Goal: Task Accomplishment & Management: Complete application form

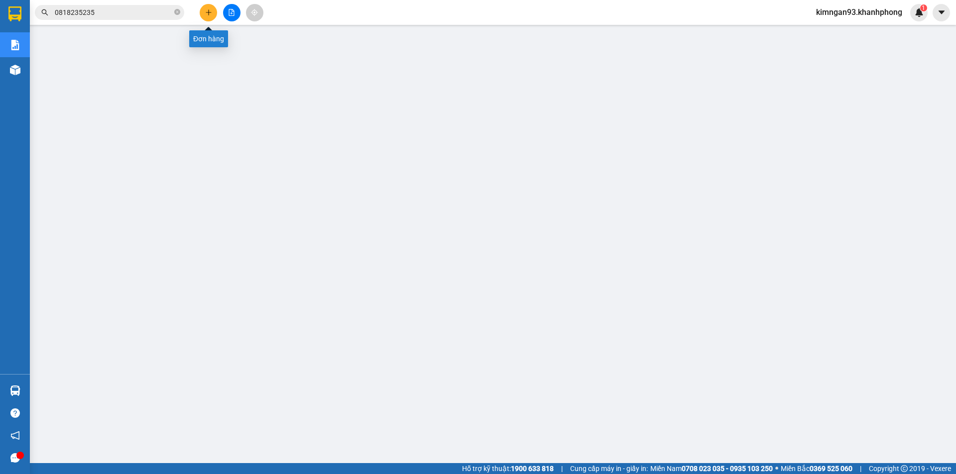
click at [203, 14] on button at bounding box center [208, 12] width 17 height 17
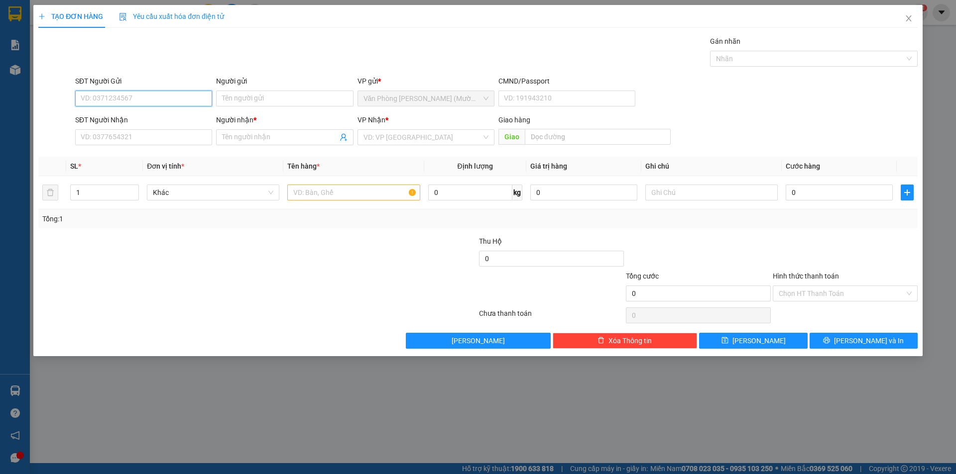
click at [138, 95] on input "SĐT Người Gửi" at bounding box center [143, 99] width 137 height 16
type input "0775002645"
click at [255, 100] on input "Người gửi" at bounding box center [284, 99] width 137 height 16
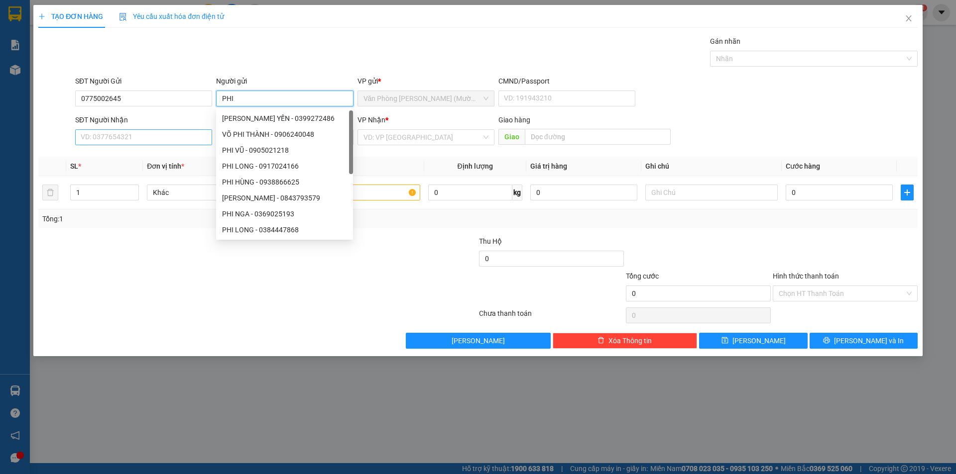
type input "PHI"
click at [125, 138] on input "SĐT Người Nhận" at bounding box center [143, 137] width 137 height 16
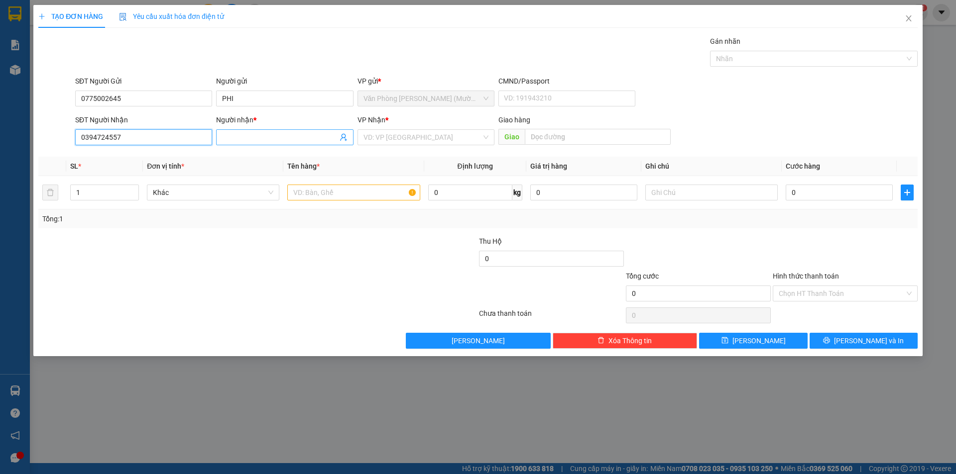
type input "0394724557"
click at [249, 139] on input "Người nhận *" at bounding box center [279, 137] width 115 height 11
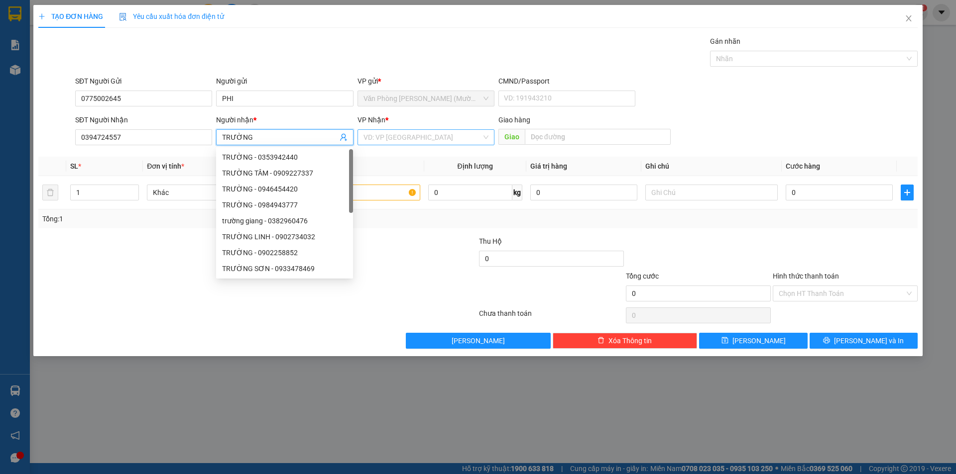
type input "TRƯỜNG"
click at [399, 135] on input "search" at bounding box center [422, 137] width 118 height 15
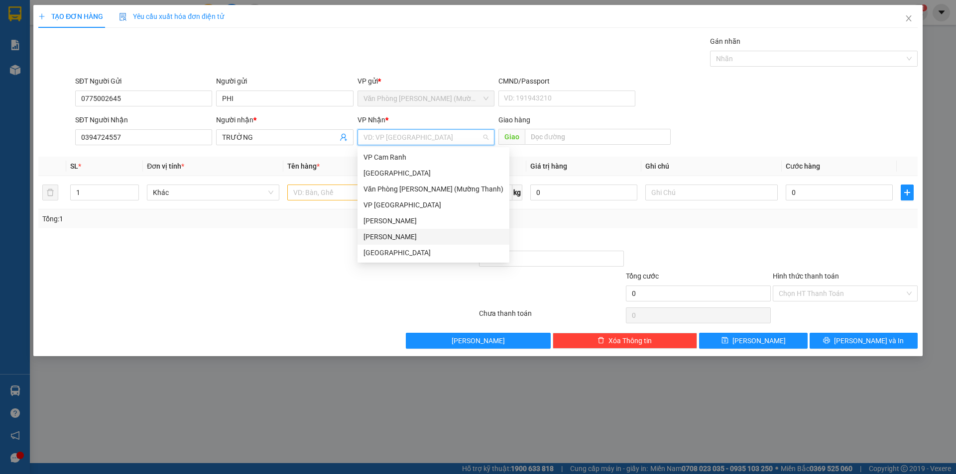
click at [382, 235] on div "[PERSON_NAME]" at bounding box center [433, 236] width 140 height 11
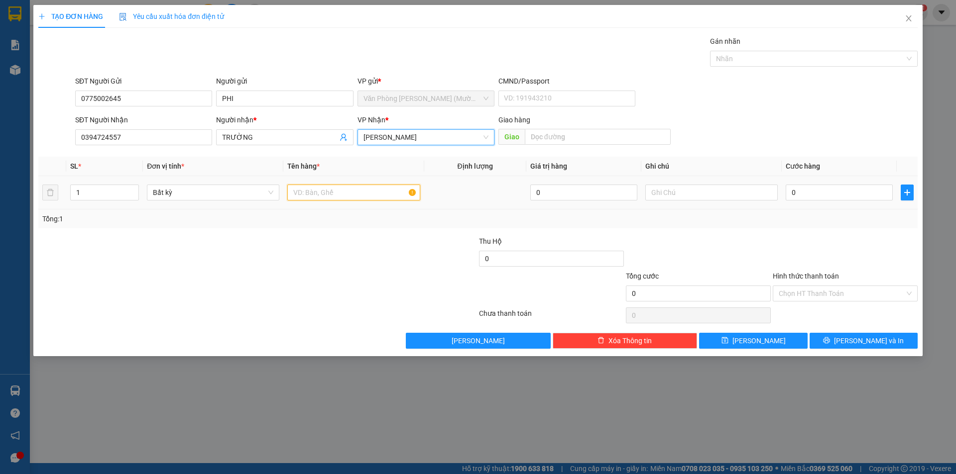
click at [386, 189] on input "text" at bounding box center [353, 193] width 132 height 16
type input "1 TX"
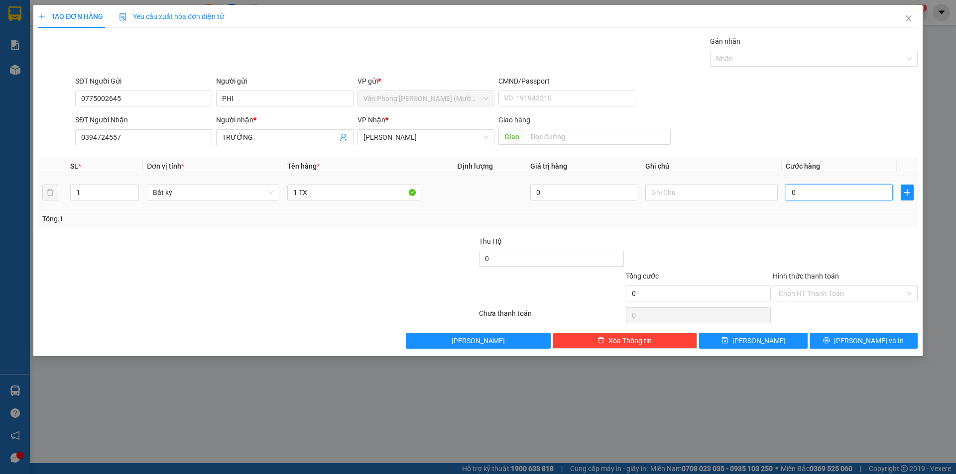
click at [819, 189] on input "0" at bounding box center [839, 193] width 107 height 16
type input "5"
type input "50"
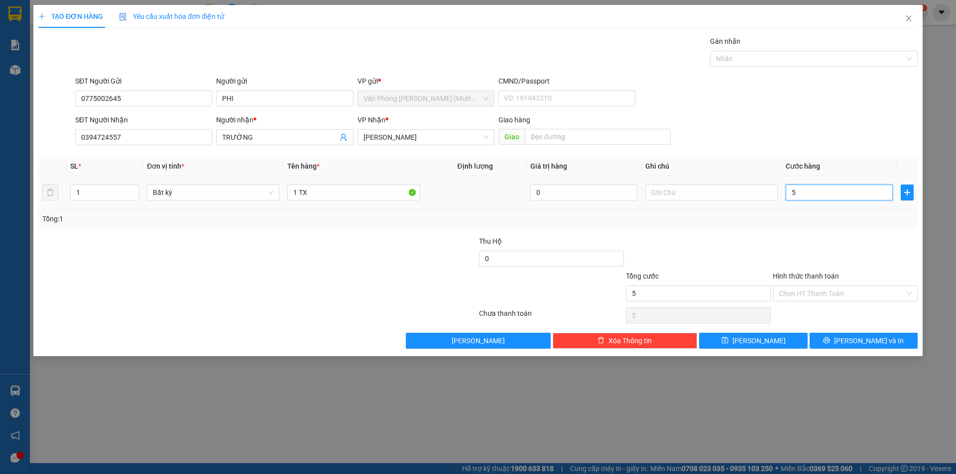
type input "50"
type input "50.000"
click at [831, 163] on th "Cước hàng" at bounding box center [839, 166] width 115 height 19
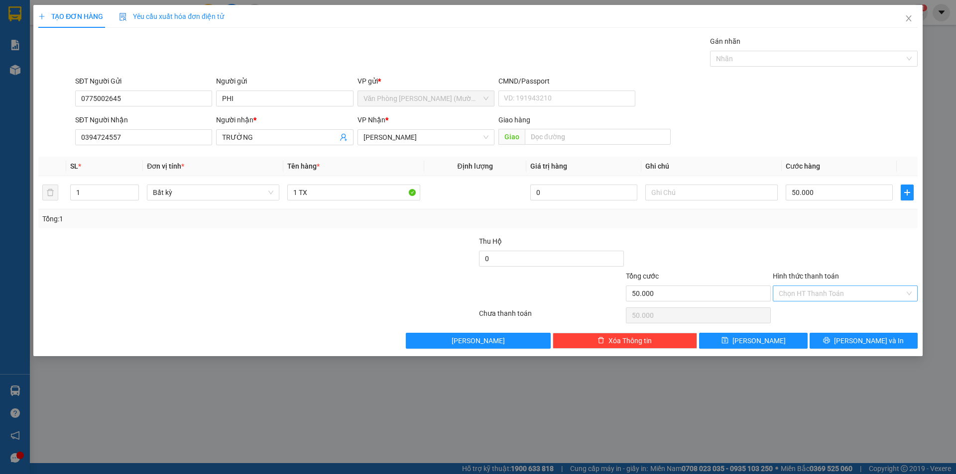
click at [805, 293] on input "Hình thức thanh toán" at bounding box center [842, 293] width 126 height 15
click at [815, 309] on div "Tại văn phòng" at bounding box center [845, 313] width 133 height 11
type input "0"
click at [841, 336] on button "[PERSON_NAME] và In" at bounding box center [864, 341] width 108 height 16
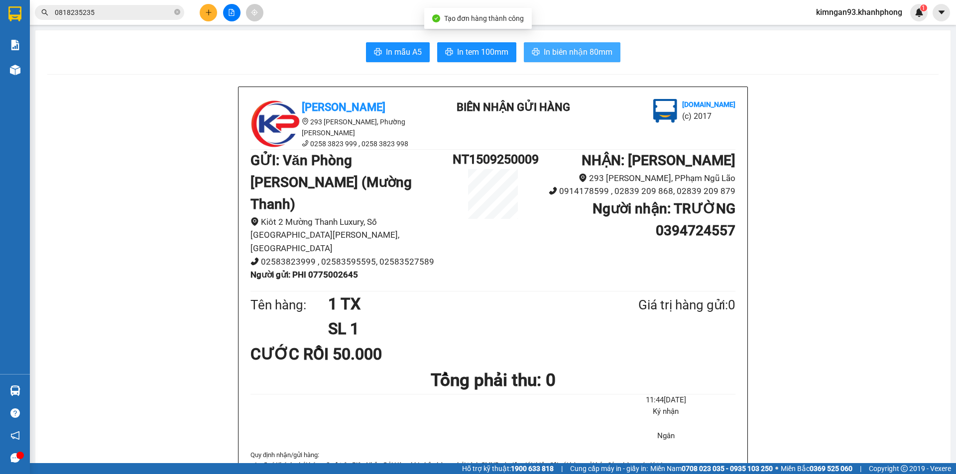
click at [564, 53] on span "In biên nhận 80mm" at bounding box center [578, 52] width 69 height 12
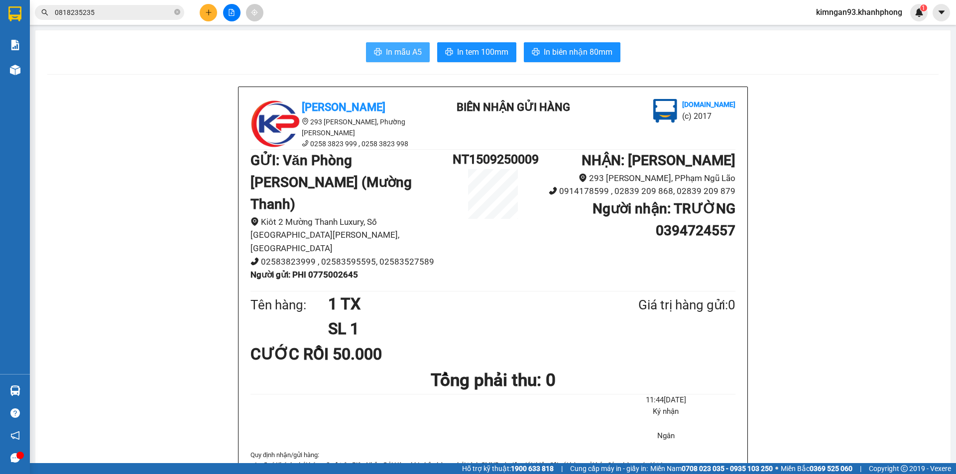
click at [400, 61] on button "In mẫu A5" at bounding box center [398, 52] width 64 height 20
click at [412, 46] on span "In mẫu A5" at bounding box center [404, 52] width 36 height 12
